Goal: Task Accomplishment & Management: Manage account settings

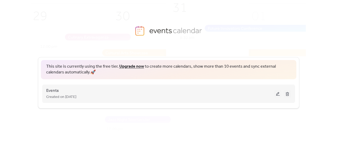
click at [187, 99] on div "Created on [DATE]" at bounding box center [160, 97] width 228 height 6
click at [276, 91] on button at bounding box center [277, 94] width 7 height 8
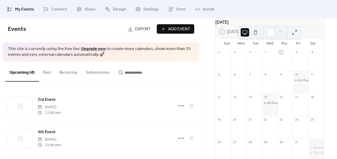
scroll to position [35, 0]
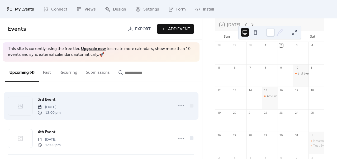
click at [100, 109] on div "3rd Event [DATE] 12:00 pm" at bounding box center [104, 106] width 133 height 19
click at [178, 105] on icon at bounding box center [181, 106] width 8 height 8
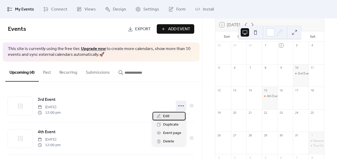
click at [169, 116] on span "Edit" at bounding box center [166, 116] width 6 height 6
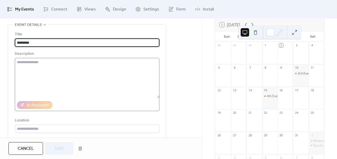
scroll to position [23, 0]
click at [40, 65] on textarea at bounding box center [87, 78] width 144 height 40
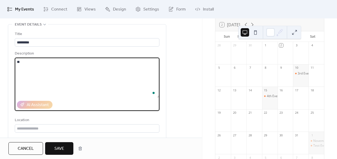
type textarea "*"
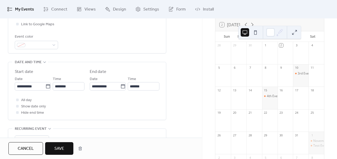
scroll to position [141, 0]
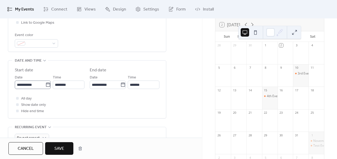
type textarea "********"
click at [38, 84] on input "**********" at bounding box center [30, 85] width 31 height 8
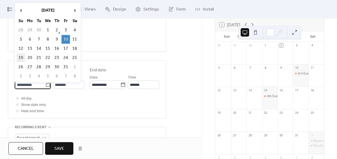
click at [19, 57] on td "19" at bounding box center [21, 58] width 8 height 9
type input "**********"
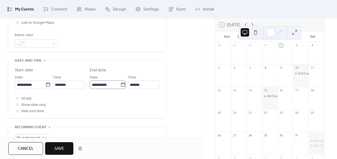
click at [122, 84] on icon at bounding box center [122, 84] width 5 height 5
click at [120, 84] on input "**********" at bounding box center [105, 85] width 31 height 8
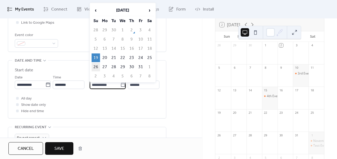
click at [98, 67] on td "26" at bounding box center [95, 67] width 8 height 9
type input "**********"
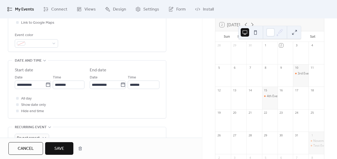
click at [64, 148] on span "Save" at bounding box center [59, 149] width 10 height 6
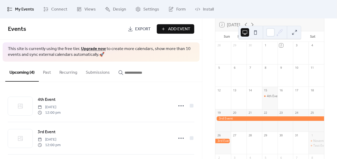
scroll to position [68, 0]
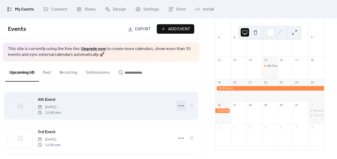
click at [177, 103] on icon at bounding box center [181, 106] width 8 height 8
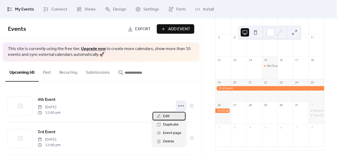
click at [165, 115] on span "Edit" at bounding box center [166, 116] width 6 height 6
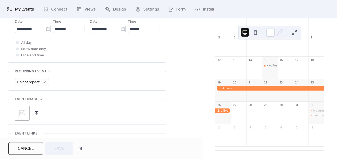
scroll to position [198, 0]
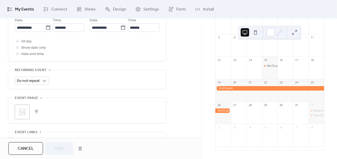
click at [37, 112] on button "button" at bounding box center [36, 111] width 7 height 7
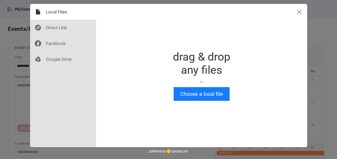
scroll to position [0, 0]
click at [213, 99] on button "Choose a local file" at bounding box center [201, 94] width 56 height 14
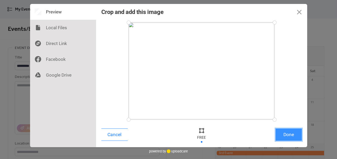
click at [290, 134] on button "Done" at bounding box center [288, 135] width 26 height 12
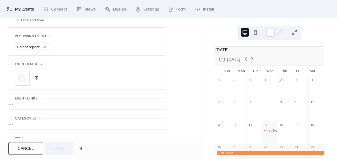
scroll to position [250, 0]
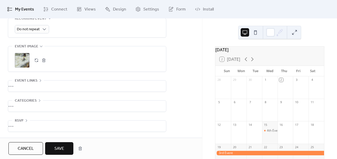
click at [63, 150] on span "Save" at bounding box center [59, 149] width 10 height 6
